Goal: Task Accomplishment & Management: Complete application form

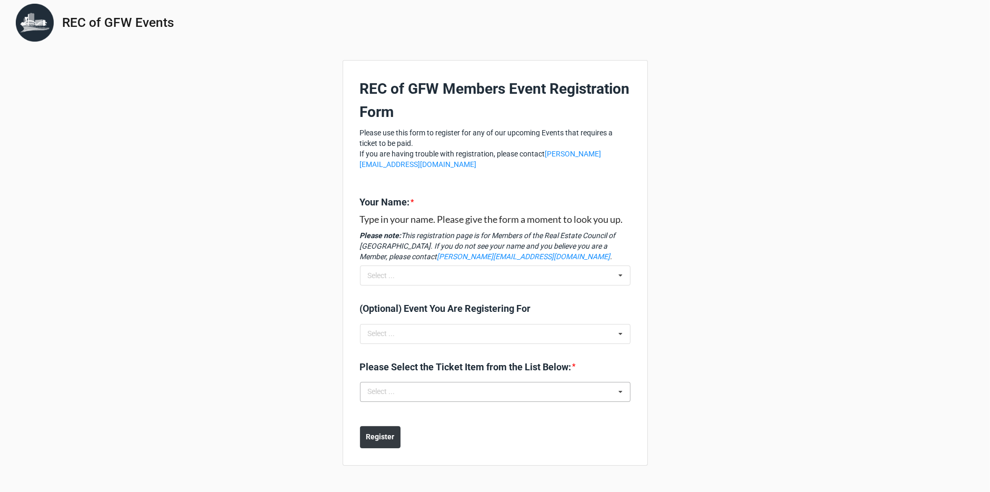
click at [513, 387] on div "Select ... No results found." at bounding box center [495, 392] width 271 height 20
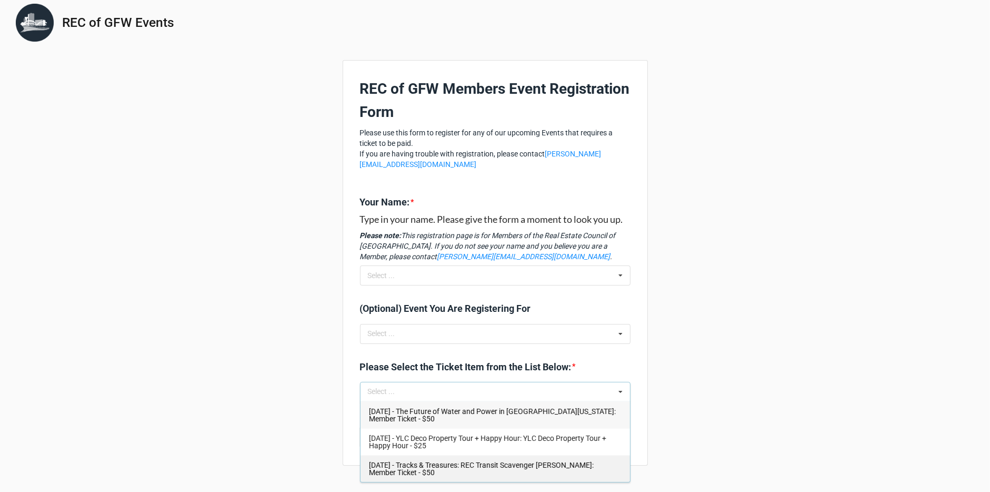
click at [487, 469] on div "[DATE] - Tracks & Treasures: REC Transit Scavenger [PERSON_NAME]: Member Ticket…" at bounding box center [495, 468] width 269 height 27
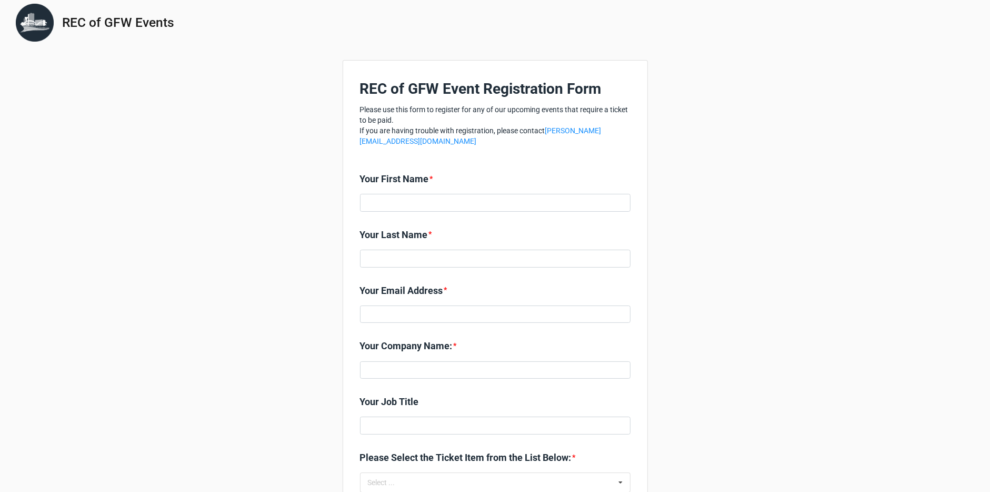
scroll to position [159, 0]
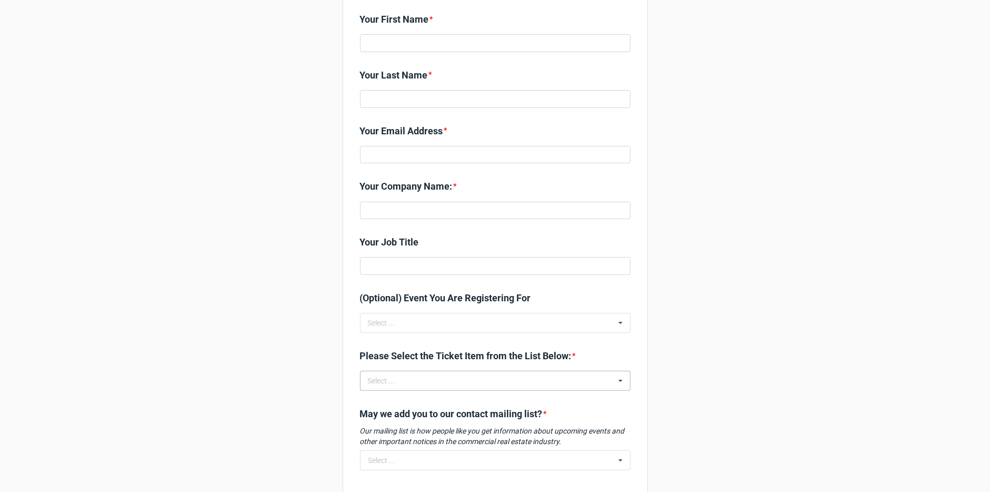
click at [517, 388] on div "Select ... No results found." at bounding box center [495, 381] width 271 height 20
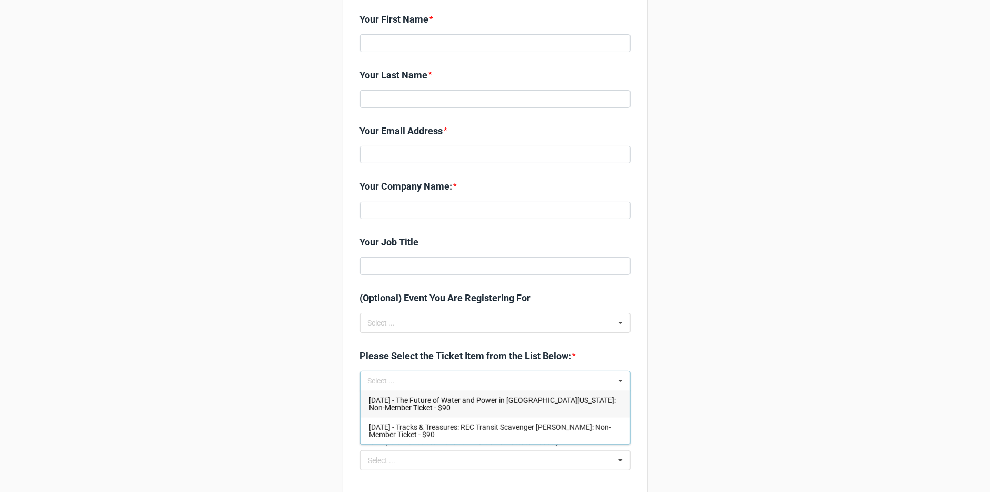
click at [752, 275] on div "REC of GFW Events REC of GFW Event Registration Form Please use this form to re…" at bounding box center [495, 196] width 990 height 710
